Goal: Task Accomplishment & Management: Manage account settings

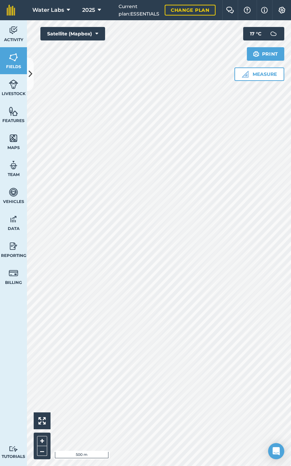
click at [0, 296] on div "Activity Fields Livestock Features Maps Team Vehicles Data Reporting Billing Tu…" at bounding box center [13, 243] width 27 height 446
click at [12, 196] on img at bounding box center [13, 192] width 9 height 10
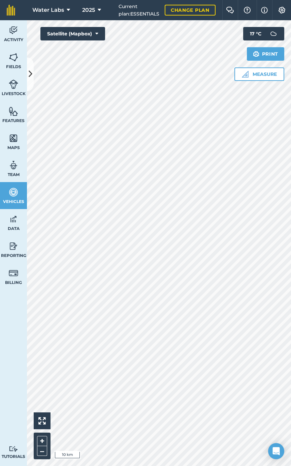
click at [29, 76] on icon at bounding box center [31, 74] width 4 height 12
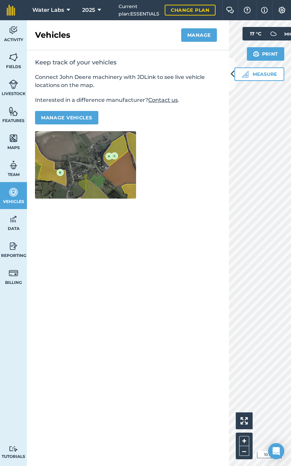
click at [24, 165] on link "Team" at bounding box center [13, 168] width 27 height 27
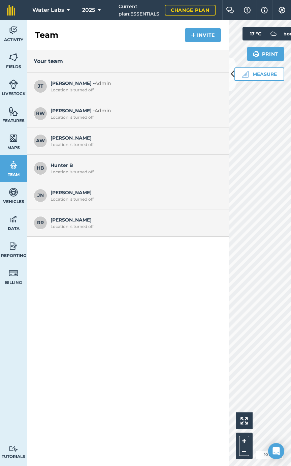
click at [65, 222] on span "[PERSON_NAME] Location is turned off" at bounding box center [135, 222] width 169 height 13
click at [45, 222] on span "RR" at bounding box center [40, 222] width 13 height 13
click at [233, 63] on button at bounding box center [232, 74] width 7 height 34
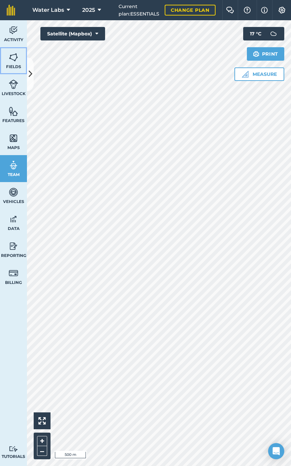
click at [18, 65] on span "Fields" at bounding box center [13, 66] width 27 height 5
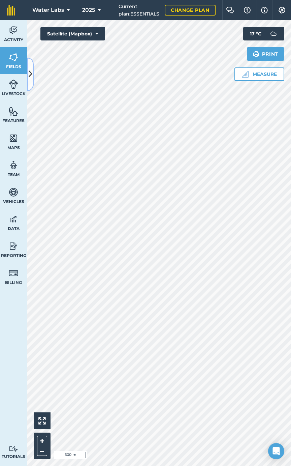
click at [33, 77] on button at bounding box center [30, 74] width 7 height 34
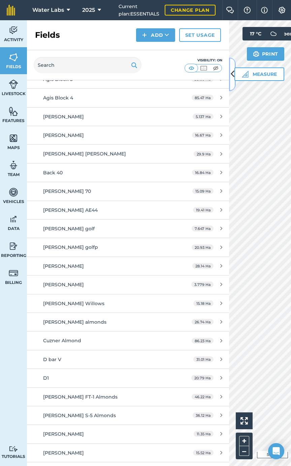
scroll to position [353, 0]
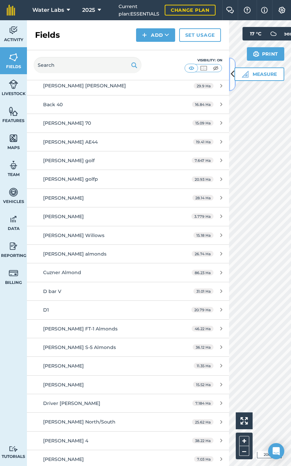
click at [233, 66] on button at bounding box center [232, 74] width 7 height 34
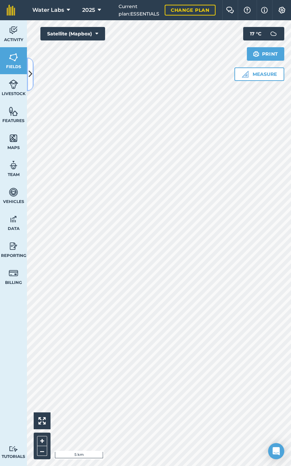
click at [31, 77] on icon at bounding box center [31, 74] width 4 height 12
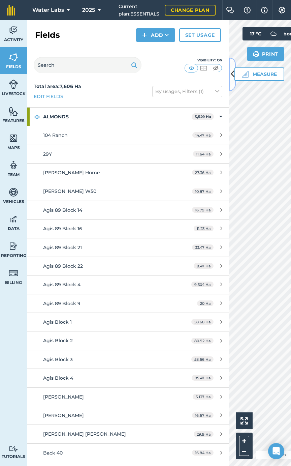
scroll to position [0, 0]
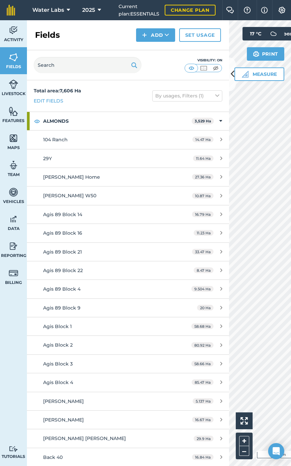
click at [184, 100] on button "By usages, Filters (1)" at bounding box center [187, 95] width 70 height 11
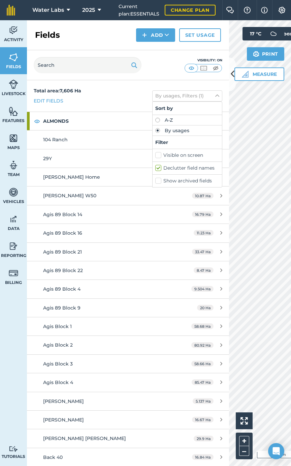
click at [195, 155] on label "Visible on screen" at bounding box center [187, 155] width 64 height 7
click at [160, 155] on input "Visible on screen" at bounding box center [157, 154] width 4 height 4
checkbox input "true"
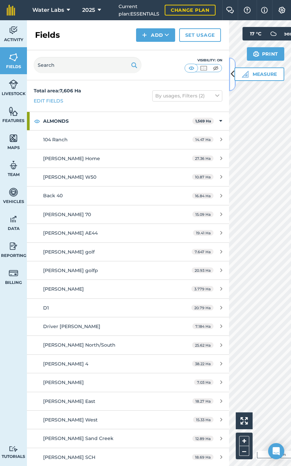
click at [233, 64] on button at bounding box center [232, 74] width 7 height 34
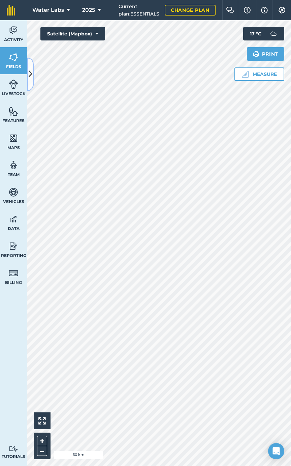
click at [31, 75] on icon at bounding box center [31, 74] width 4 height 12
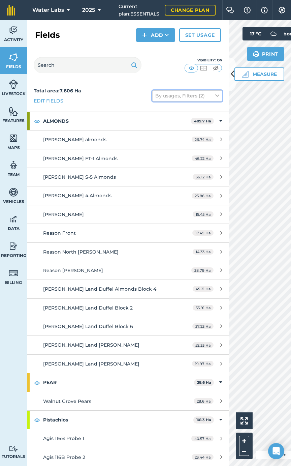
click at [216, 96] on icon at bounding box center [218, 95] width 4 height 7
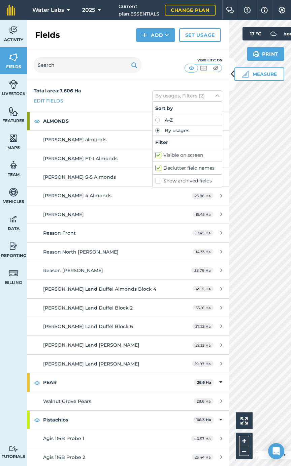
click at [173, 119] on label "A-Z" at bounding box center [187, 120] width 64 height 5
radio input "true"
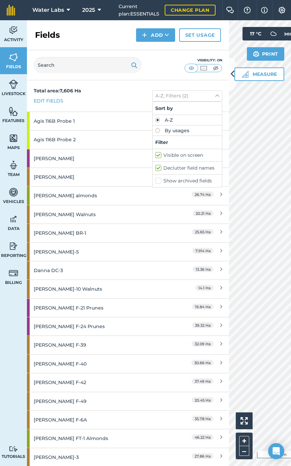
click at [155, 165] on label "Declutter field names" at bounding box center [187, 168] width 64 height 7
click at [155, 165] on input "Declutter field names" at bounding box center [157, 167] width 4 height 4
checkbox input "false"
click at [230, 67] on button at bounding box center [232, 74] width 7 height 34
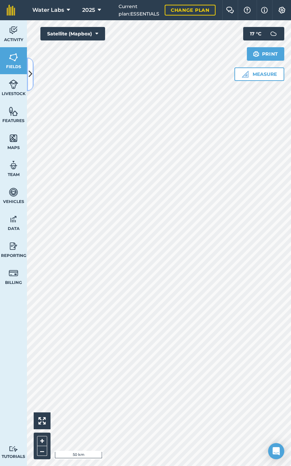
click at [31, 68] on button at bounding box center [30, 74] width 7 height 34
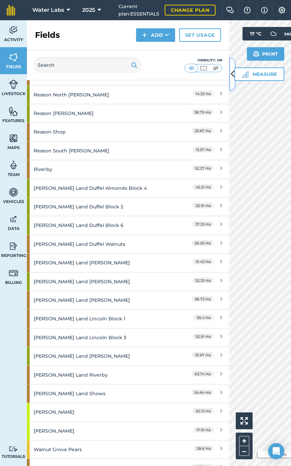
scroll to position [651, 0]
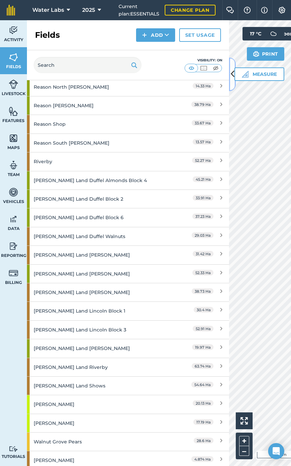
click at [230, 74] on button at bounding box center [232, 74] width 7 height 34
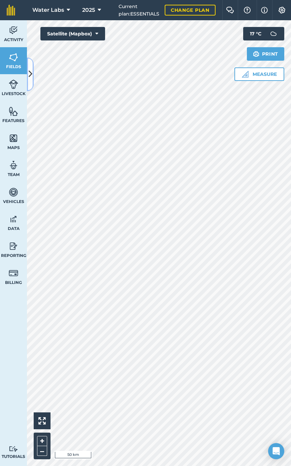
click at [32, 73] on button at bounding box center [30, 74] width 7 height 34
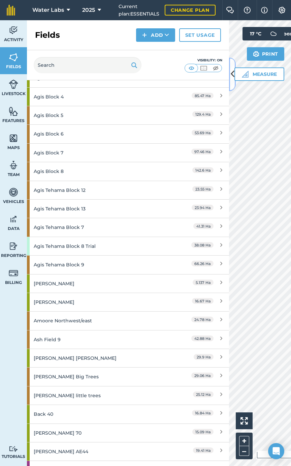
scroll to position [0, 0]
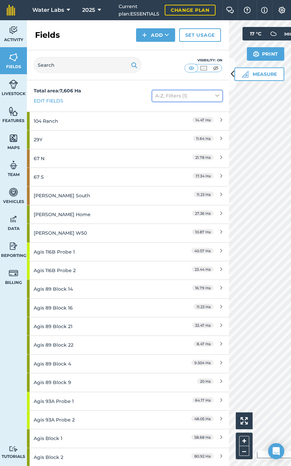
click at [183, 98] on button "A-Z, Filters (1)" at bounding box center [187, 95] width 70 height 11
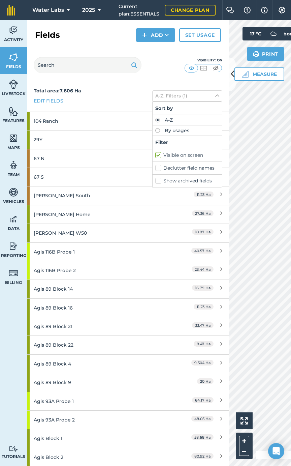
click at [168, 132] on label "By usages" at bounding box center [187, 130] width 64 height 5
radio input "true"
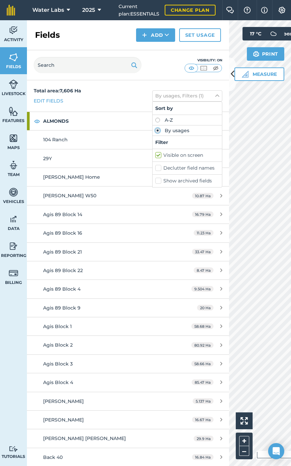
click at [235, 68] on button "Measure" at bounding box center [260, 73] width 50 height 13
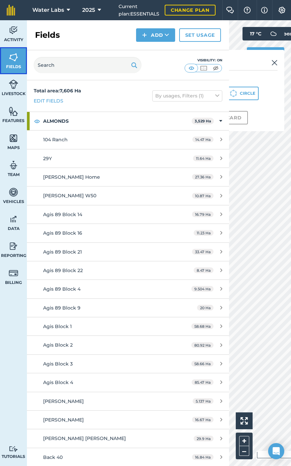
click at [22, 53] on link "Fields" at bounding box center [13, 60] width 27 height 27
click at [275, 63] on img at bounding box center [275, 63] width 6 height 8
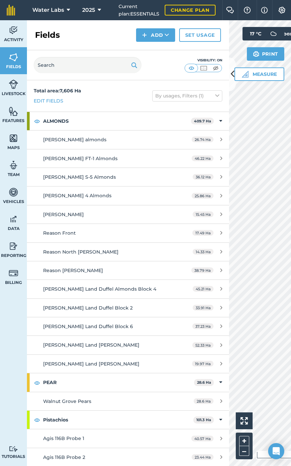
click at [229, 70] on button at bounding box center [232, 74] width 7 height 34
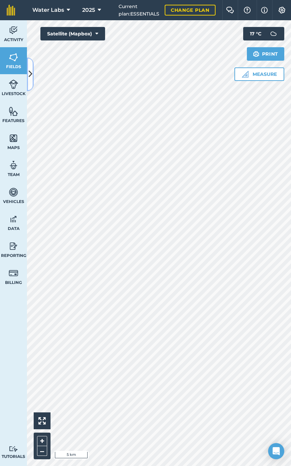
click at [30, 84] on button at bounding box center [30, 74] width 7 height 34
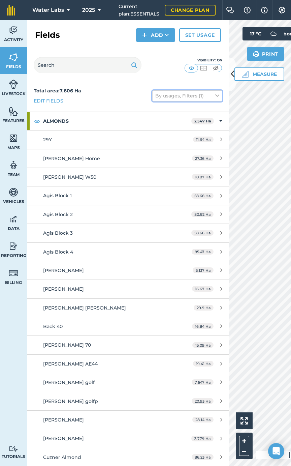
click at [216, 96] on icon at bounding box center [218, 95] width 4 height 7
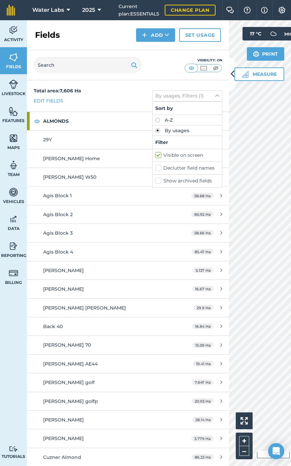
click at [157, 169] on label "Declutter field names" at bounding box center [187, 168] width 64 height 7
click at [157, 169] on input "Declutter field names" at bounding box center [157, 167] width 4 height 4
checkbox input "true"
click at [233, 66] on button at bounding box center [232, 74] width 7 height 34
